Goal: Find specific page/section: Find specific page/section

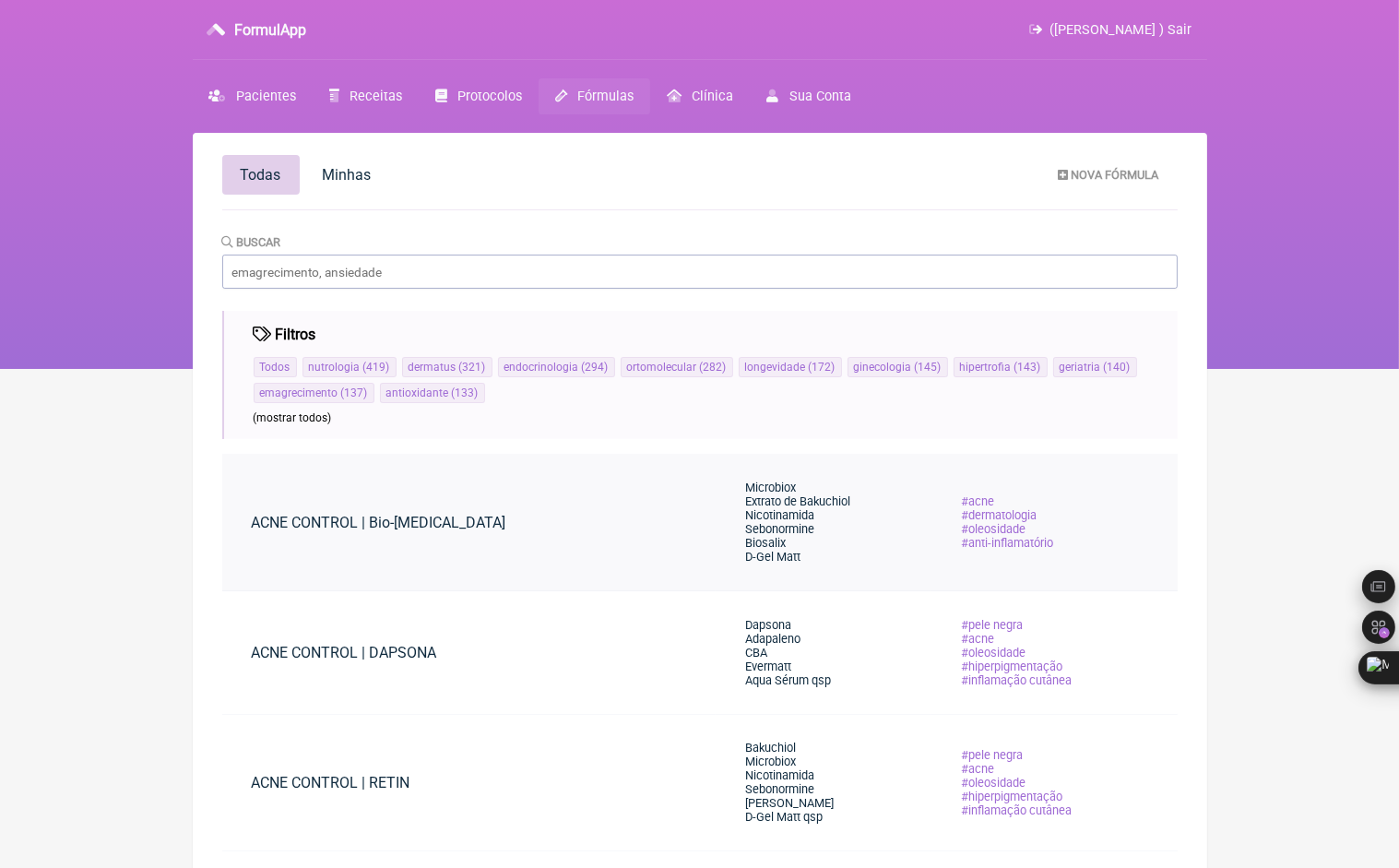
click at [815, 526] on span "Sebonormine" at bounding box center [779, 529] width 69 height 14
